Goal: Task Accomplishment & Management: Complete application form

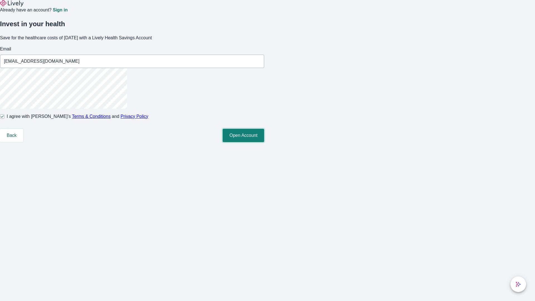
click at [264, 142] on button "Open Account" at bounding box center [244, 135] width 42 height 13
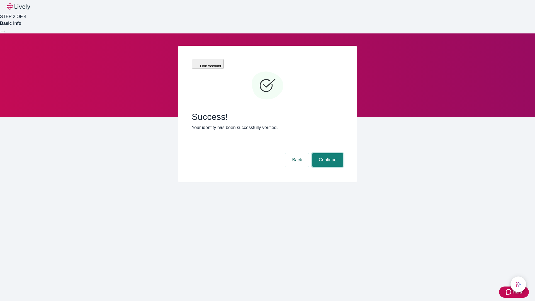
click at [327, 153] on button "Continue" at bounding box center [327, 159] width 31 height 13
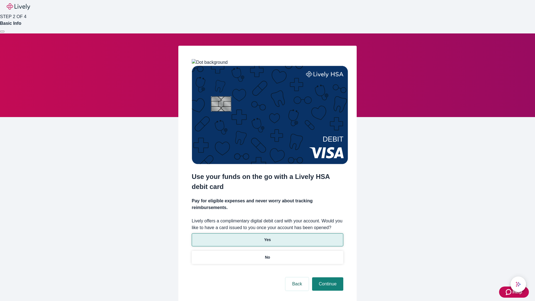
click at [267, 237] on p "Yes" at bounding box center [267, 240] width 7 height 6
click at [327, 277] on button "Continue" at bounding box center [327, 283] width 31 height 13
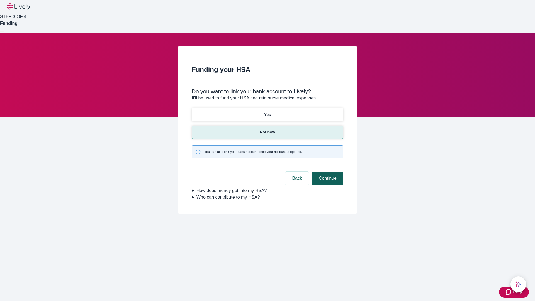
click at [327, 172] on button "Continue" at bounding box center [327, 178] width 31 height 13
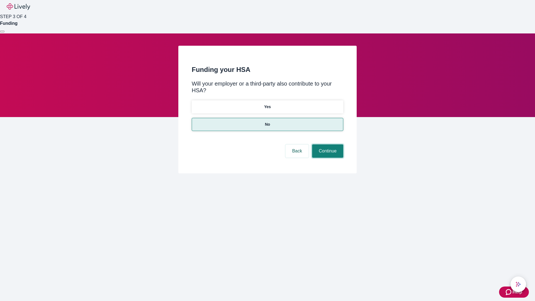
click at [327, 144] on button "Continue" at bounding box center [327, 150] width 31 height 13
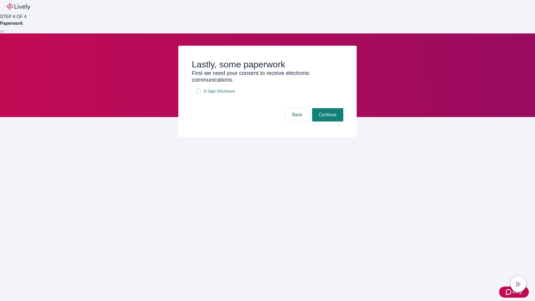
click at [198, 93] on input "E-Sign Disclosure" at bounding box center [198, 91] width 4 height 4
checkbox input "true"
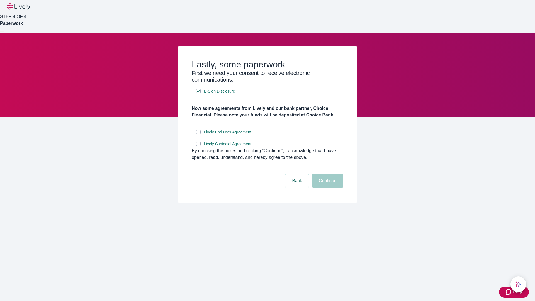
click at [198, 134] on input "Lively End User Agreement" at bounding box center [198, 132] width 4 height 4
checkbox input "true"
click at [198, 146] on input "Lively Custodial Agreement" at bounding box center [198, 144] width 4 height 4
checkbox input "true"
click at [327, 188] on button "Continue" at bounding box center [327, 180] width 31 height 13
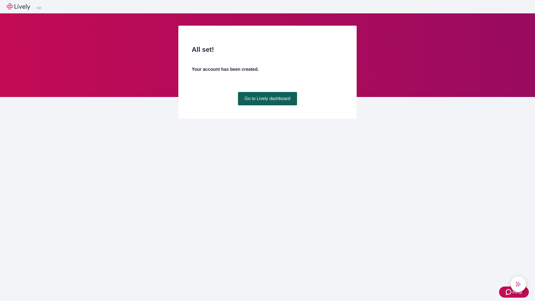
click at [267, 105] on link "Go to Lively dashboard" at bounding box center [267, 98] width 59 height 13
